Goal: Task Accomplishment & Management: Use online tool/utility

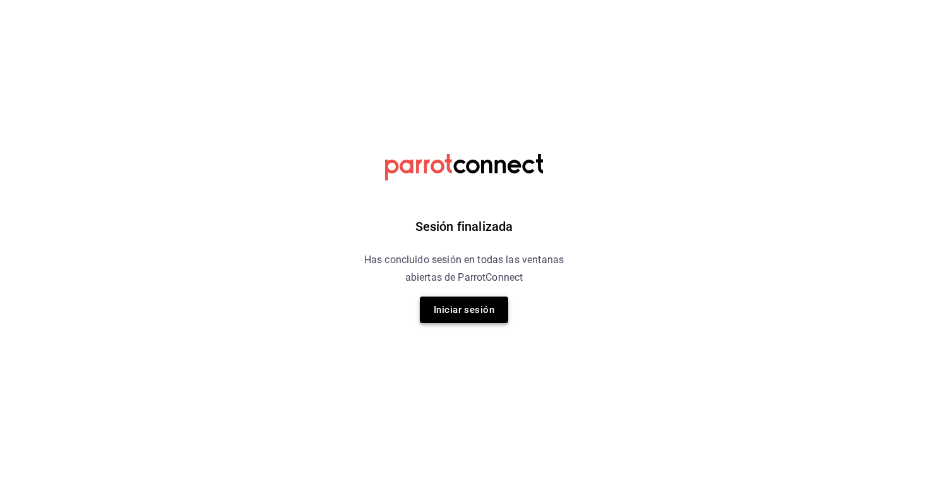
click at [482, 307] on button "Iniciar sesión" at bounding box center [464, 310] width 88 height 27
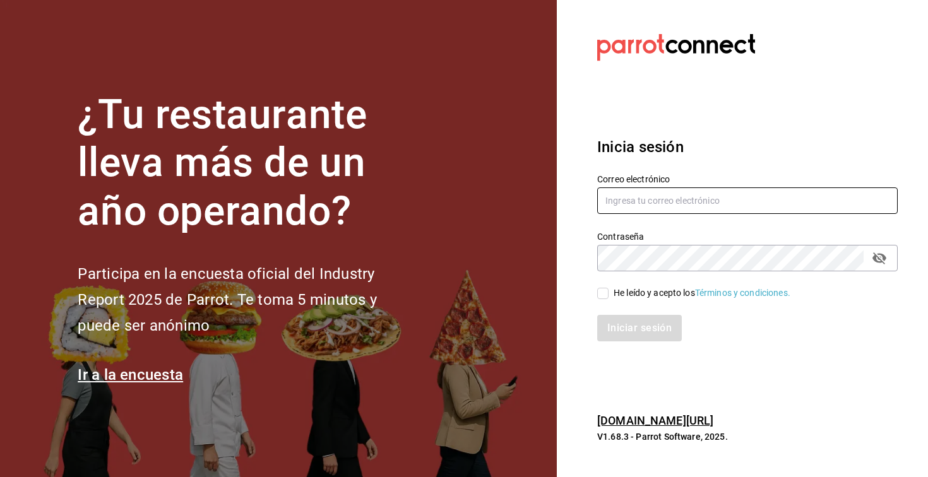
type input "[EMAIL_ADDRESS][DOMAIN_NAME]"
click at [597, 304] on div "Iniciar sesión" at bounding box center [740, 321] width 316 height 42
click at [599, 301] on div "Iniciar sesión" at bounding box center [740, 321] width 316 height 42
click at [602, 296] on input "He leído y acepto los Términos y condiciones." at bounding box center [602, 293] width 11 height 11
checkbox input "true"
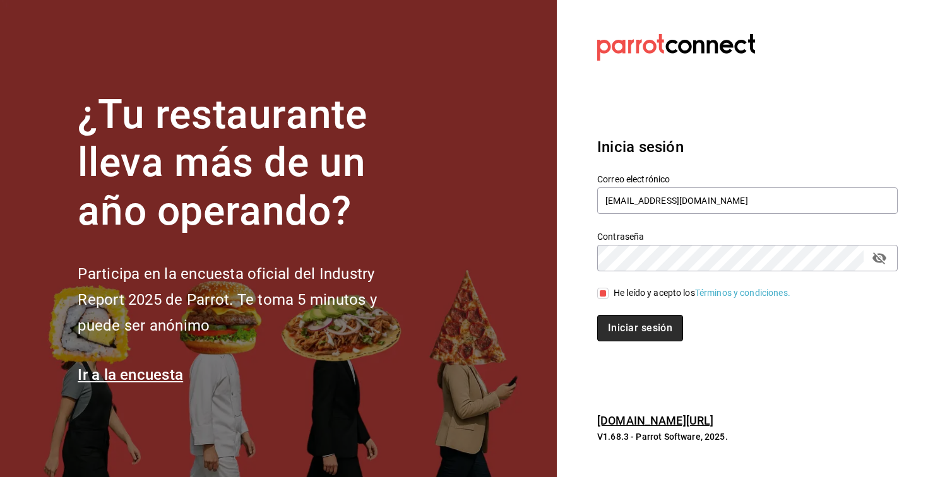
click at [629, 335] on button "Iniciar sesión" at bounding box center [640, 328] width 86 height 27
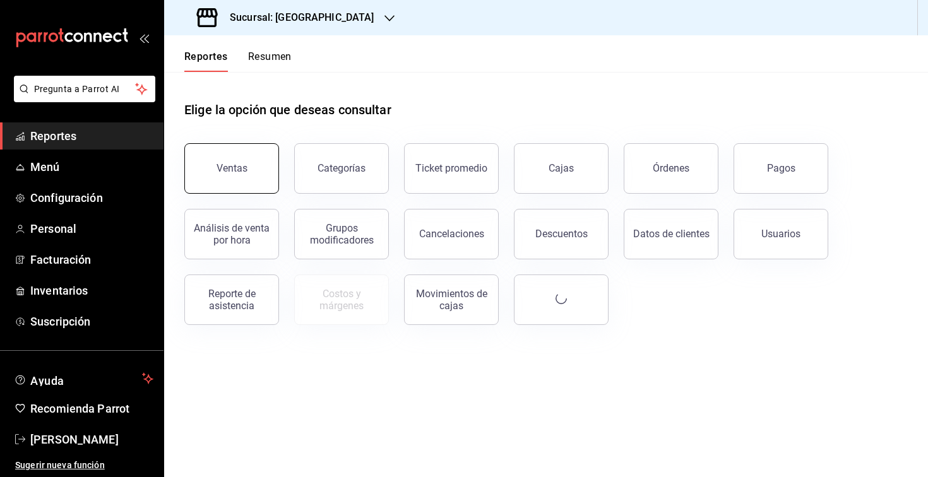
click at [244, 179] on button "Ventas" at bounding box center [231, 168] width 95 height 50
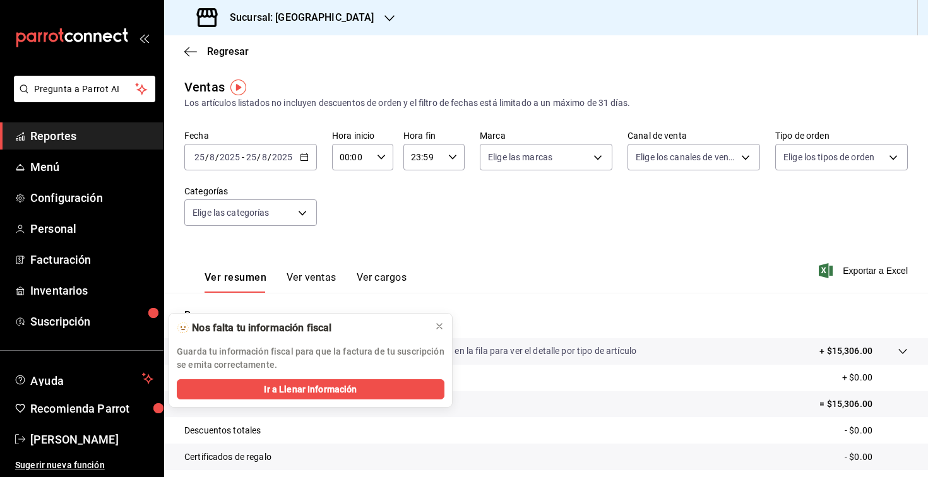
click at [251, 147] on div "2025-08-25 25 / 8 / 2025 - 2025-08-25 25 / 8 / 2025" at bounding box center [250, 157] width 133 height 27
click at [225, 218] on span "Ayer" at bounding box center [244, 223] width 98 height 13
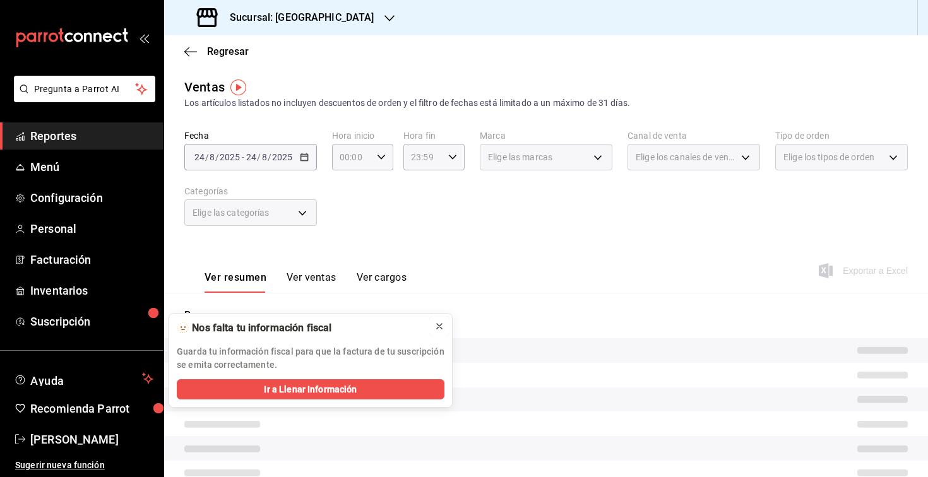
click at [436, 325] on icon at bounding box center [439, 326] width 10 height 10
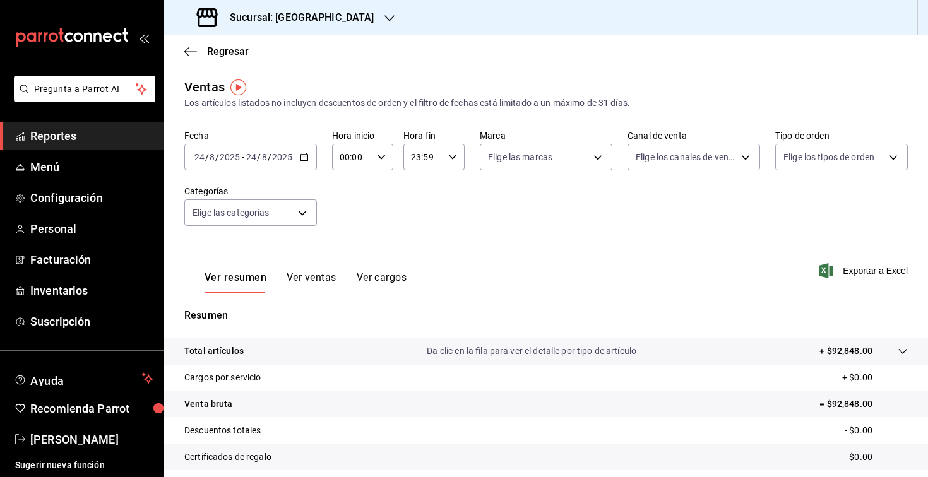
scroll to position [128, 0]
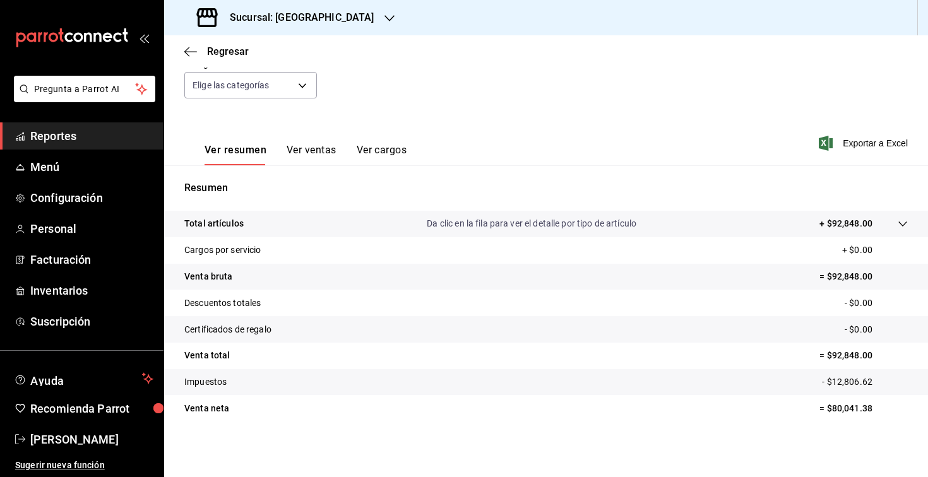
click at [307, 152] on button "Ver ventas" at bounding box center [312, 154] width 50 height 21
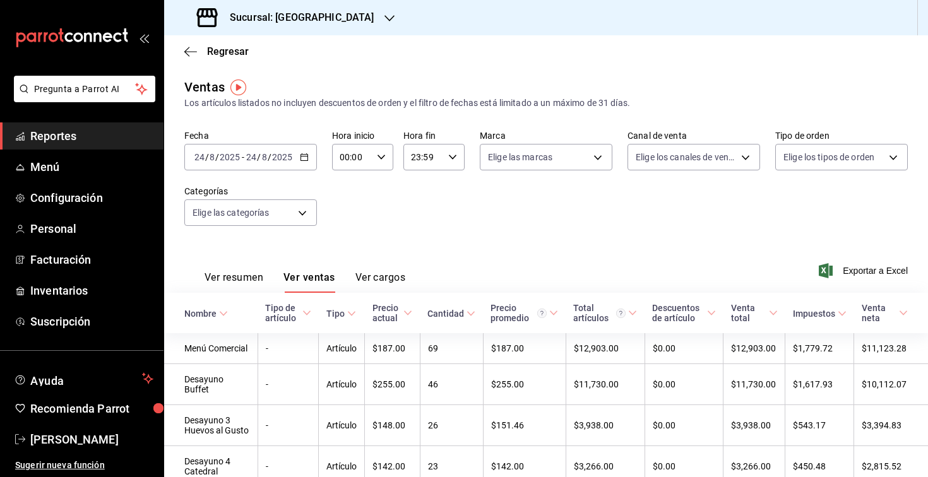
click at [195, 59] on div "Regresar" at bounding box center [546, 51] width 764 height 32
click at [195, 57] on div "Regresar" at bounding box center [546, 51] width 764 height 32
click at [203, 51] on span "Regresar" at bounding box center [216, 51] width 64 height 12
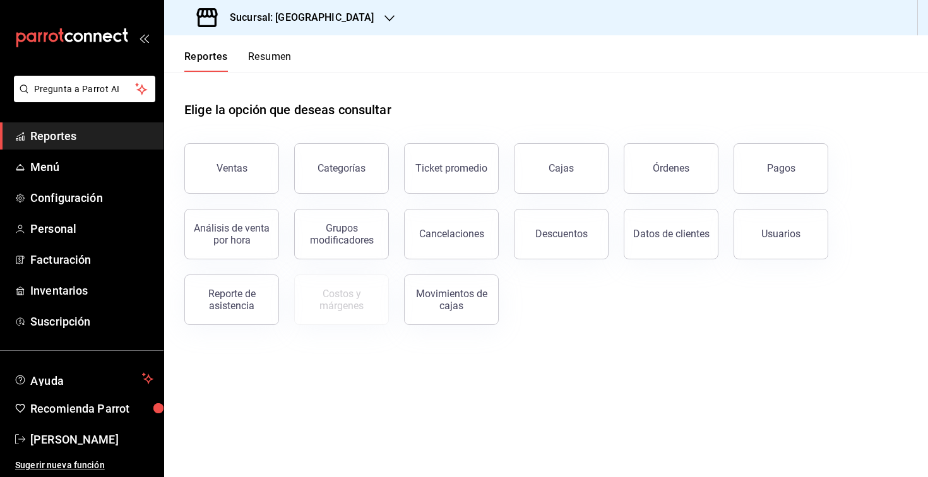
click at [272, 23] on h3 "Sucursal: Hotel Catedral" at bounding box center [297, 17] width 155 height 15
